Goal: Find specific page/section

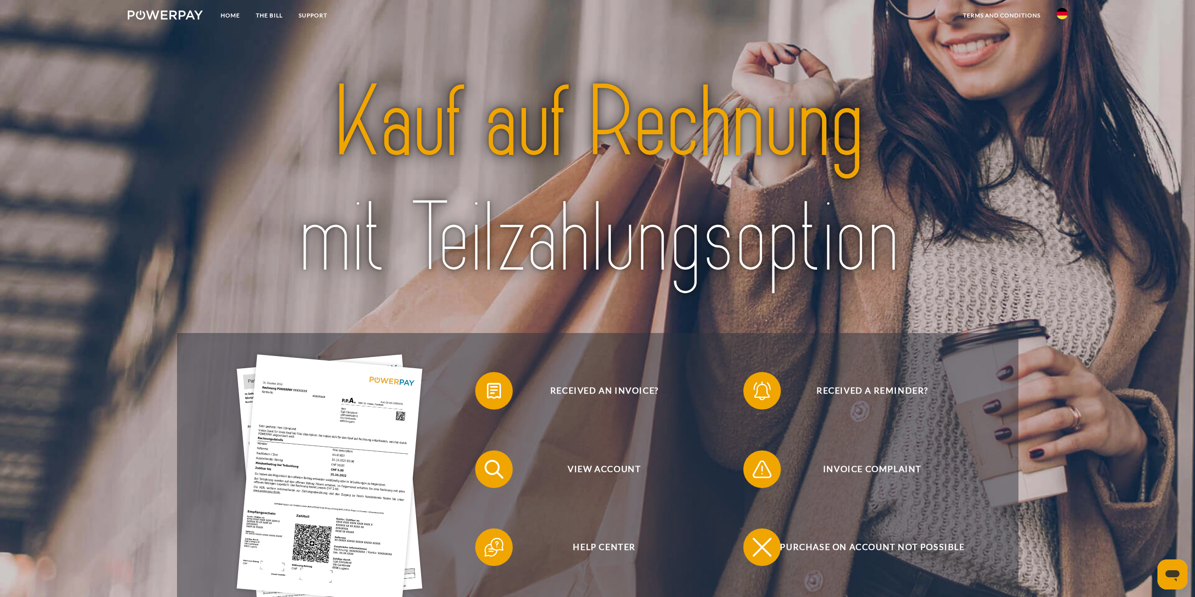
click at [1059, 13] on img at bounding box center [1062, 13] width 11 height 11
click at [1058, 93] on img at bounding box center [1062, 92] width 11 height 11
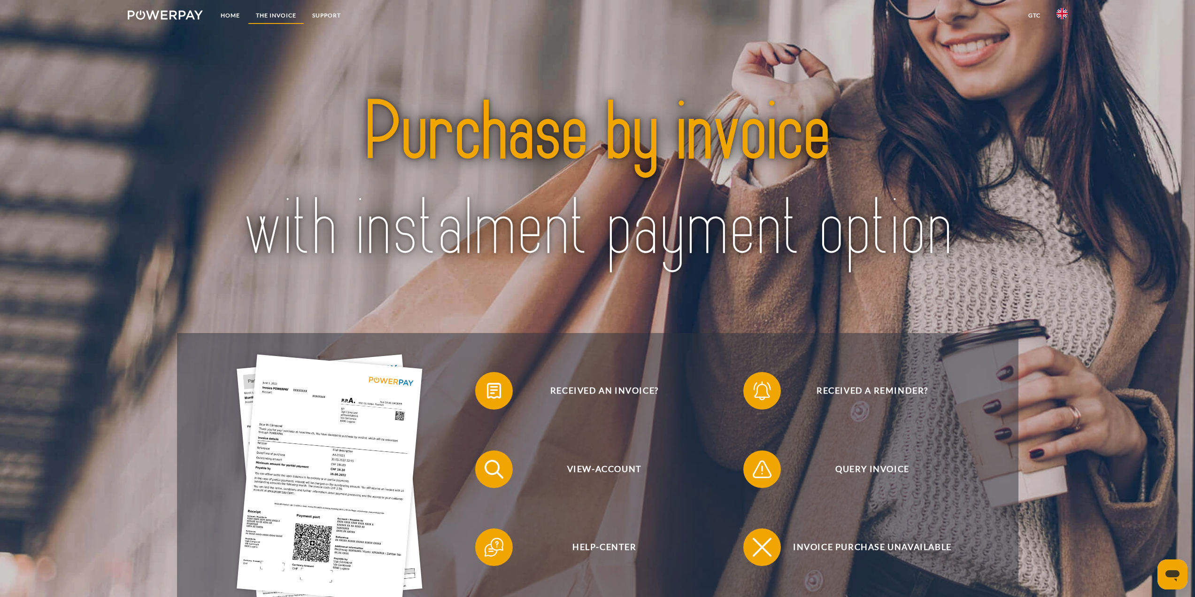
click at [274, 15] on link "THE INVOICE" at bounding box center [276, 15] width 56 height 17
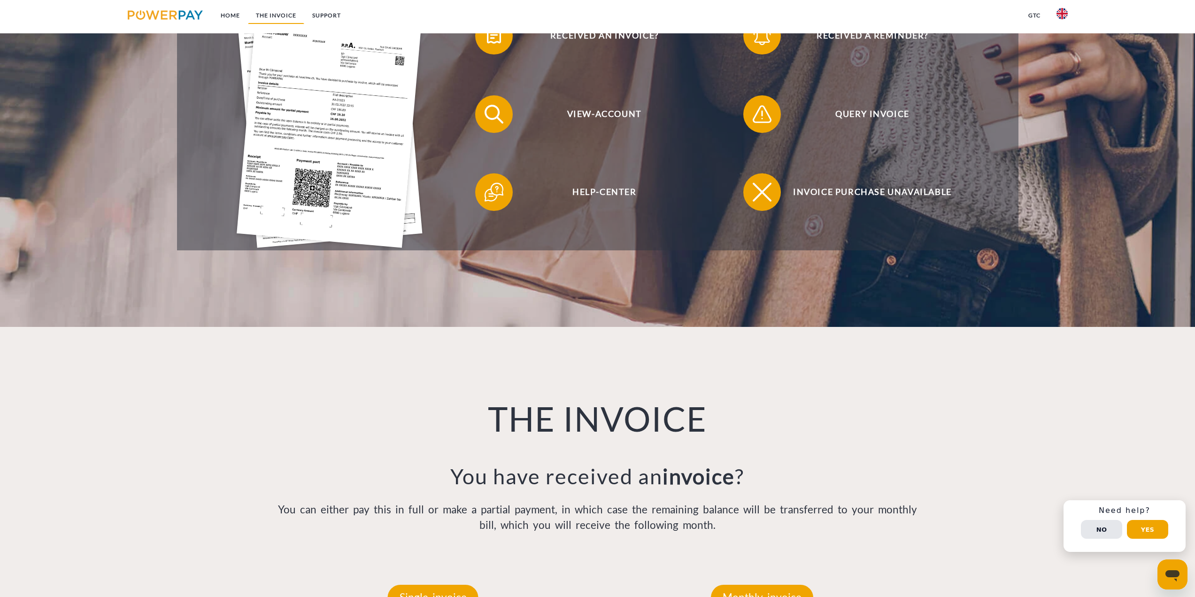
scroll to position [353, 0]
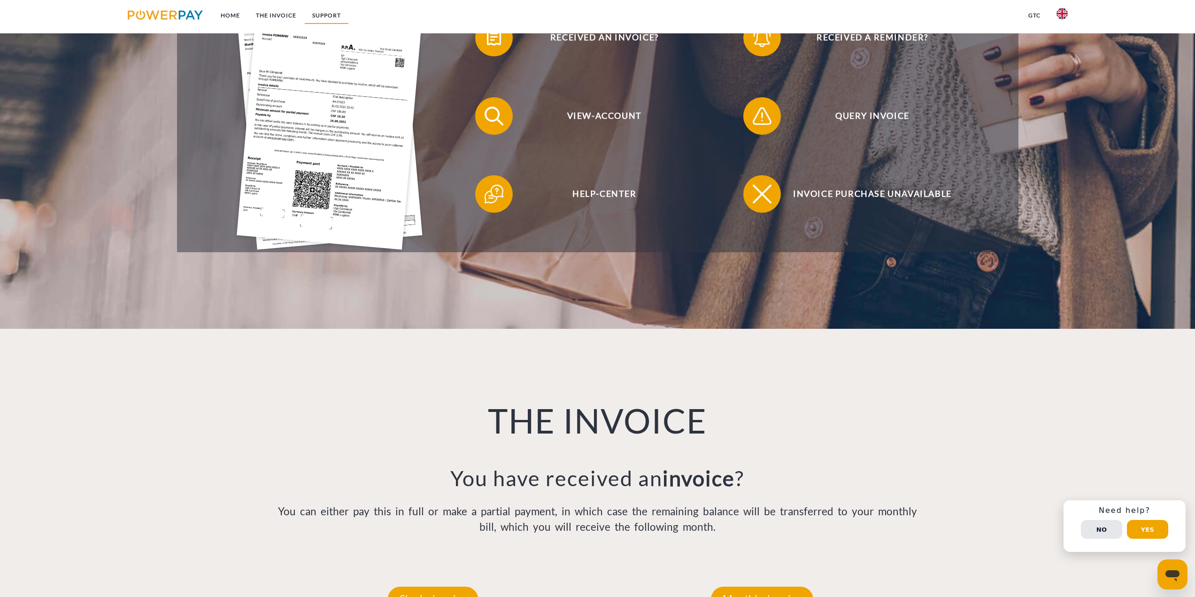
click at [329, 13] on link "Support" at bounding box center [326, 15] width 45 height 17
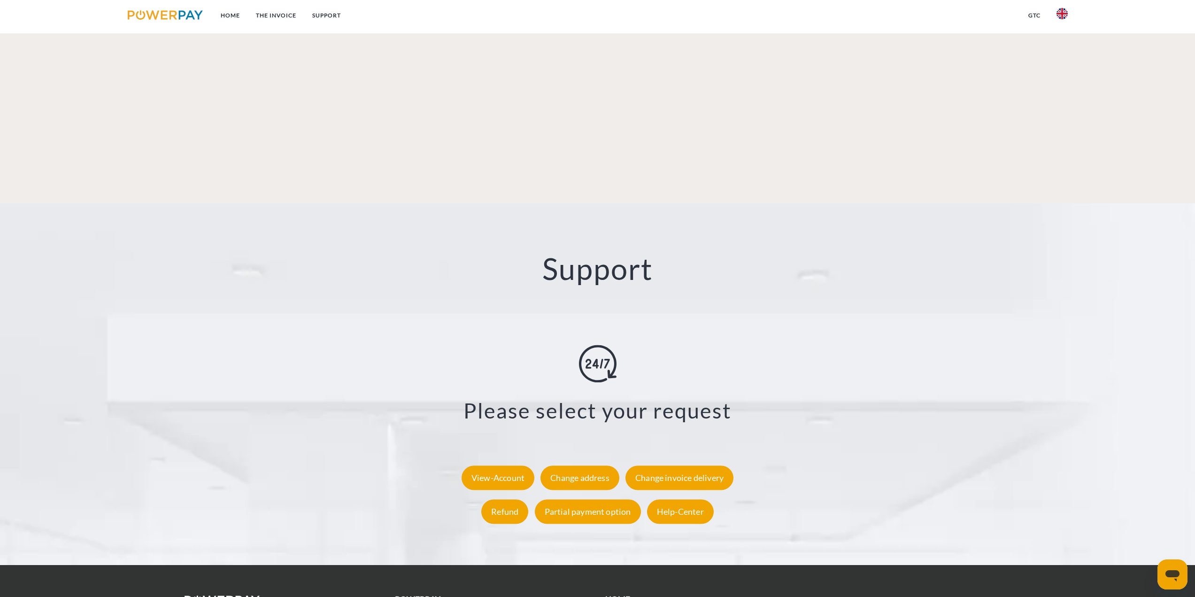
scroll to position [1597, 0]
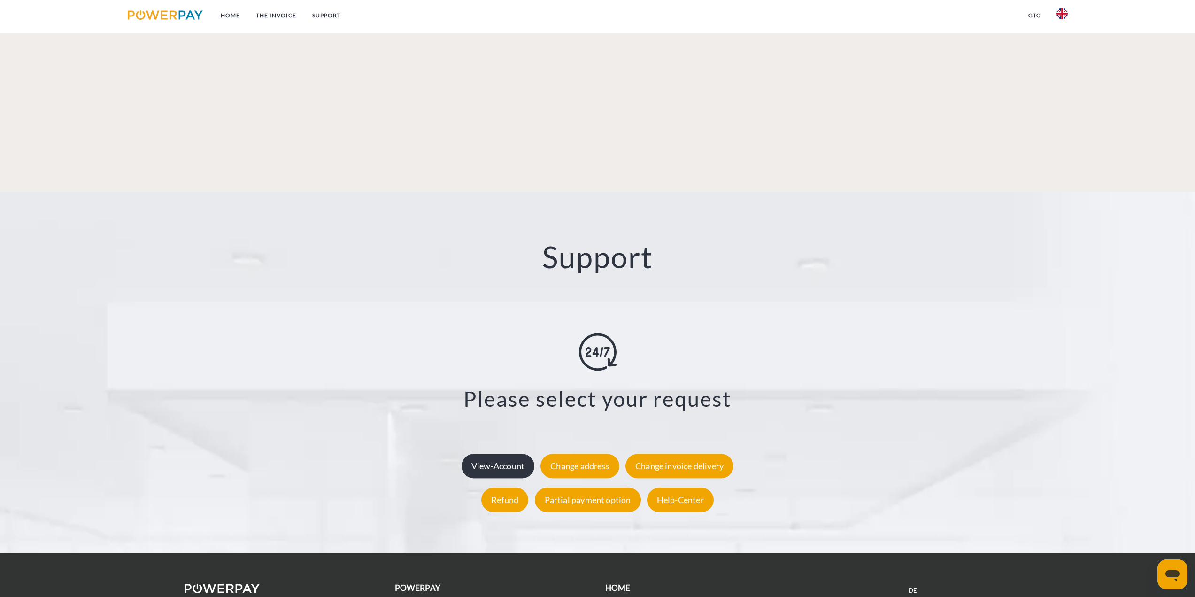
click at [520, 454] on div "View-Account" at bounding box center [498, 466] width 73 height 24
